Goal: Task Accomplishment & Management: Manage account settings

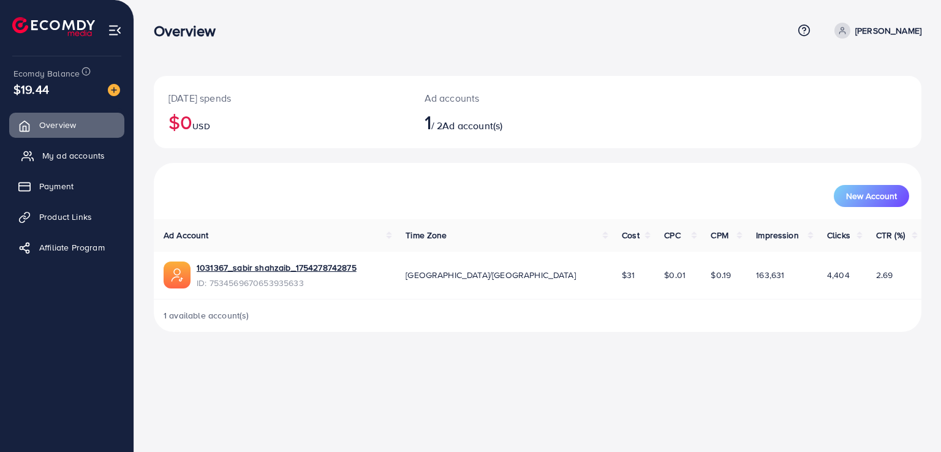
click at [100, 163] on link "My ad accounts" at bounding box center [66, 155] width 115 height 25
click at [45, 156] on span "My ad accounts" at bounding box center [73, 155] width 62 height 12
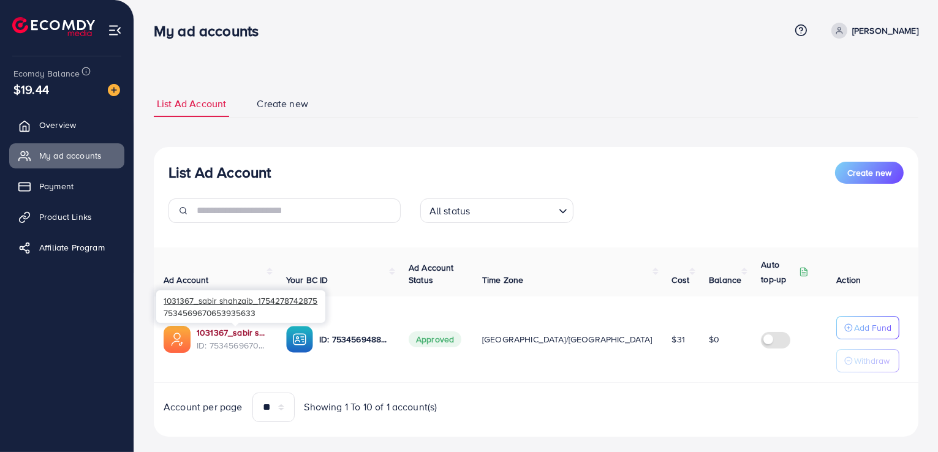
click at [215, 335] on link "1031367_sabir shahzaib_1754278742875" at bounding box center [232, 333] width 70 height 12
click at [78, 211] on span "Product Links" at bounding box center [68, 217] width 53 height 12
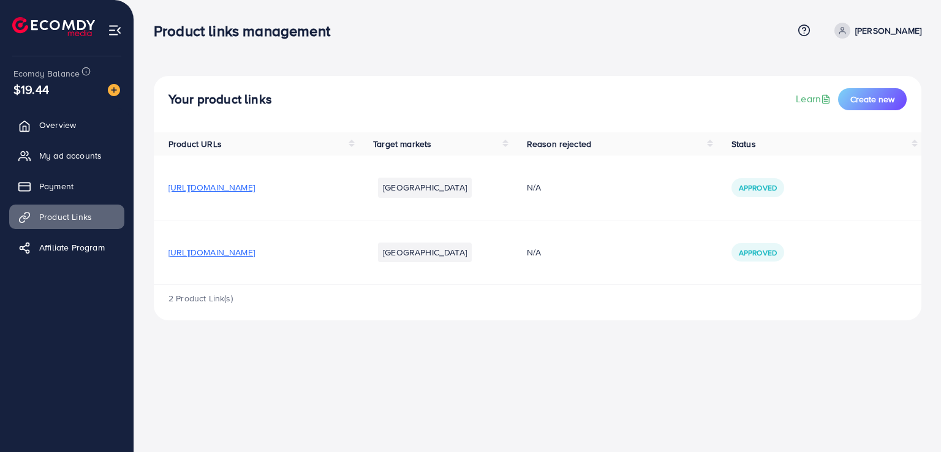
click at [252, 255] on span "[URL][DOMAIN_NAME]" at bounding box center [211, 252] width 86 height 12
